Goal: Register for event/course

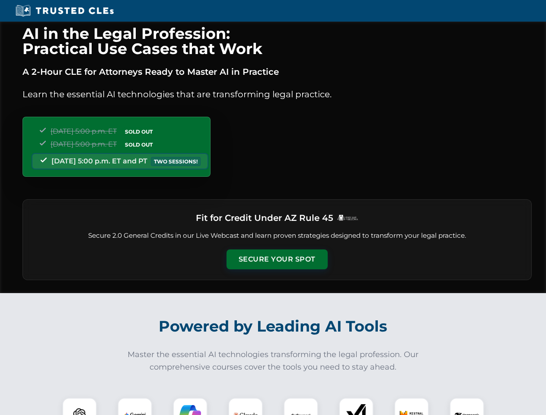
click at [277, 260] on button "Secure Your Spot" at bounding box center [277, 260] width 101 height 20
click at [80, 407] on img at bounding box center [79, 415] width 25 height 25
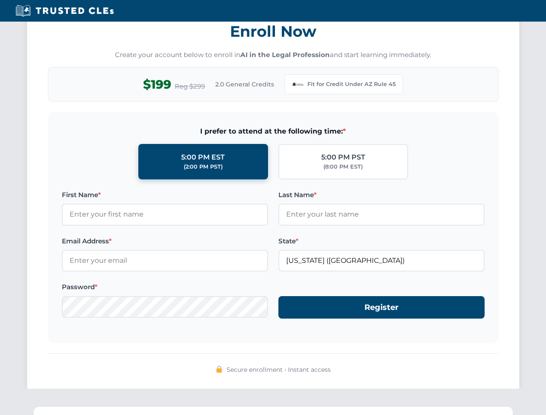
scroll to position [843, 0]
